Goal: Information Seeking & Learning: Check status

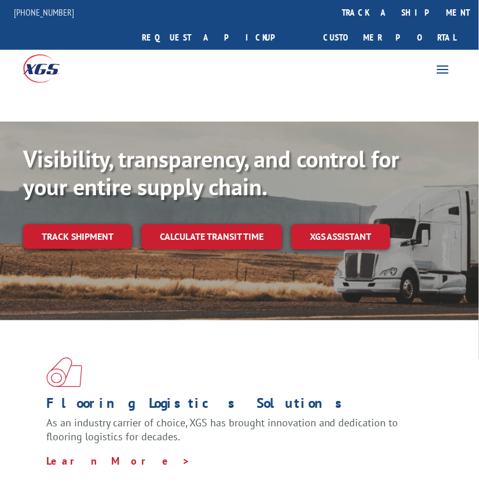
click at [240, 50] on div "For [PERSON_NAME] For Retailers Services Advantages Resources About For [PERSON…" at bounding box center [239, 68] width 479 height 36
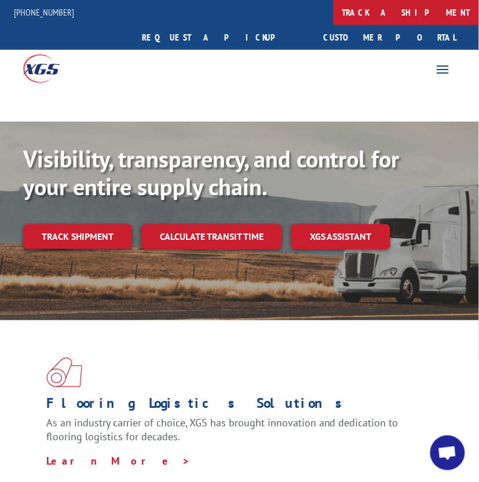
click at [334, 20] on link "track a shipment" at bounding box center [406, 12] width 145 height 25
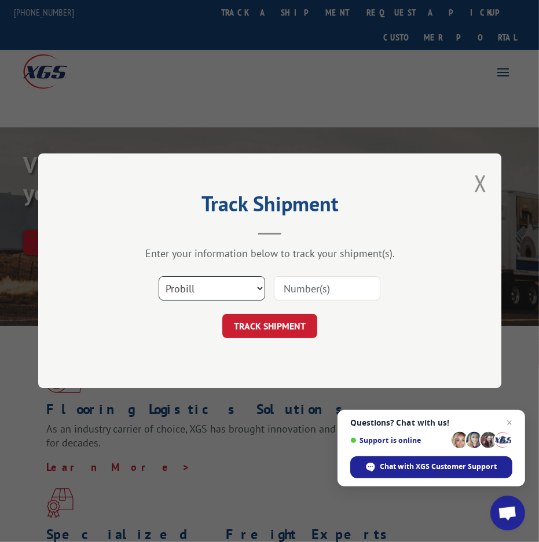
click at [237, 282] on select "Select category... Probill BOL PO" at bounding box center [212, 289] width 107 height 24
select select "bol"
click at [159, 277] on select "Select category... Probill BOL PO" at bounding box center [212, 289] width 107 height 24
click at [294, 288] on input at bounding box center [327, 289] width 107 height 24
paste input "19791"
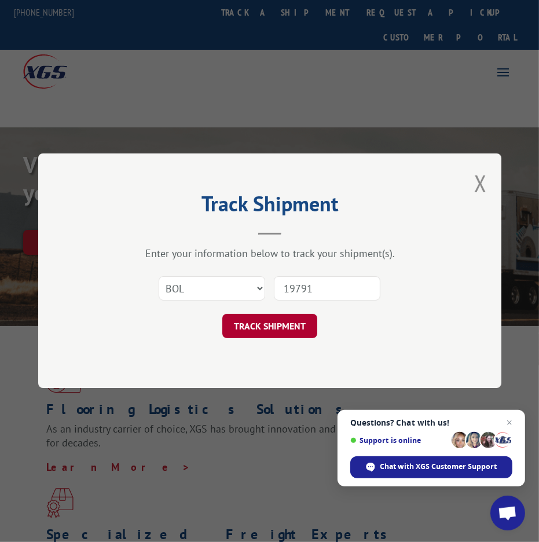
type input "19791"
click at [284, 325] on button "TRACK SHIPMENT" at bounding box center [269, 327] width 95 height 24
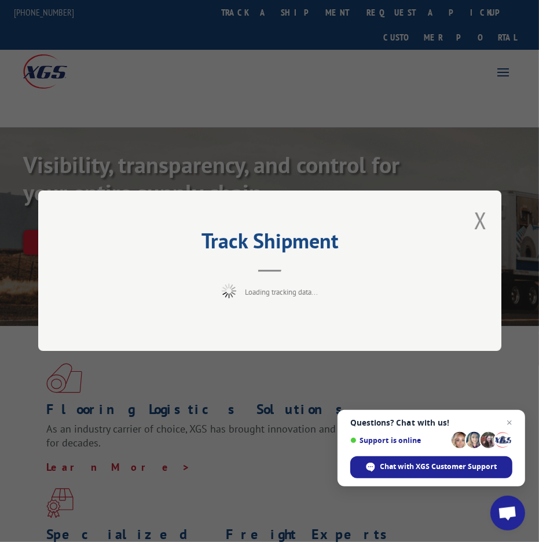
click at [308, 104] on div "Track Shipment Loading tracking data..." at bounding box center [269, 271] width 539 height 542
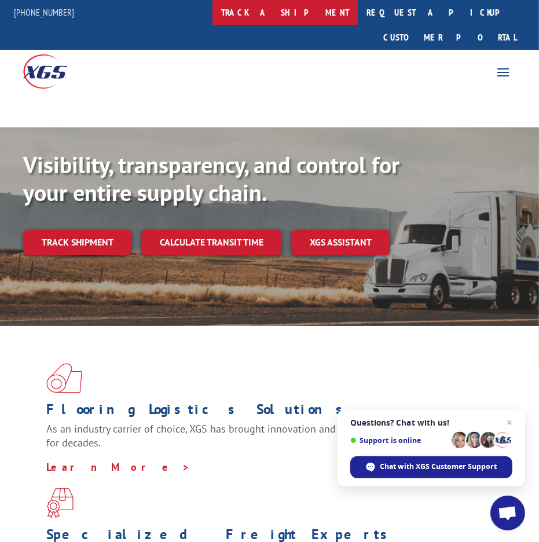
click at [312, 8] on link "track a shipment" at bounding box center [285, 12] width 145 height 25
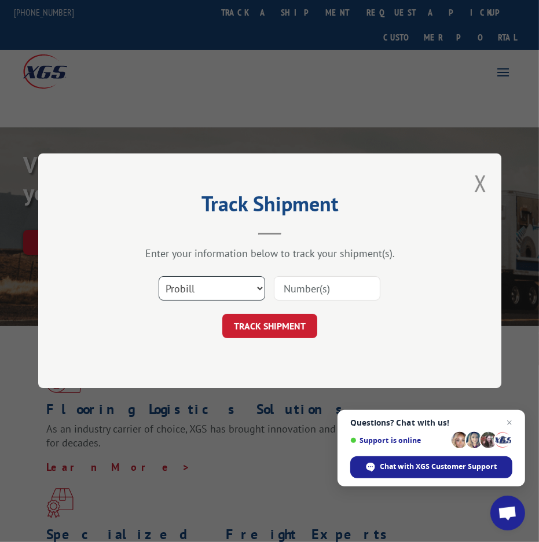
click at [237, 279] on select "Select category... Probill BOL PO" at bounding box center [212, 289] width 107 height 24
select select "bol"
click at [159, 277] on select "Select category... Probill BOL PO" at bounding box center [212, 289] width 107 height 24
click at [299, 292] on input at bounding box center [327, 289] width 107 height 24
paste input "2842088"
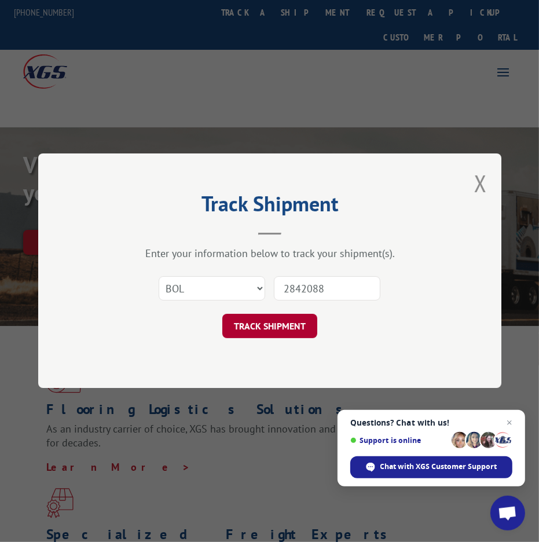
type input "2842088"
click at [287, 331] on button "TRACK SHIPMENT" at bounding box center [269, 327] width 95 height 24
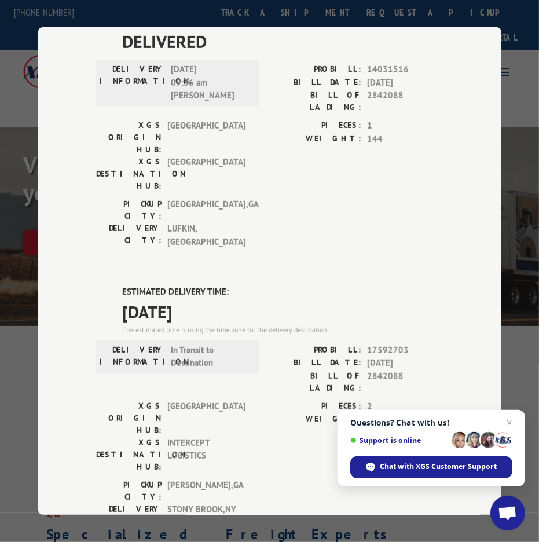
scroll to position [401, 0]
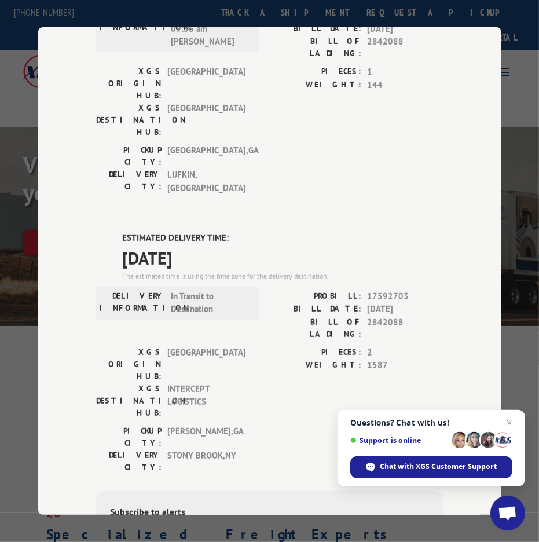
click at [439, 265] on div "Track Shipment DELIVERED DELIVERY INFORMATION: [DATE] 01:14 am [PERSON_NAME]: 1…" at bounding box center [269, 271] width 463 height 488
